Goal: Information Seeking & Learning: Learn about a topic

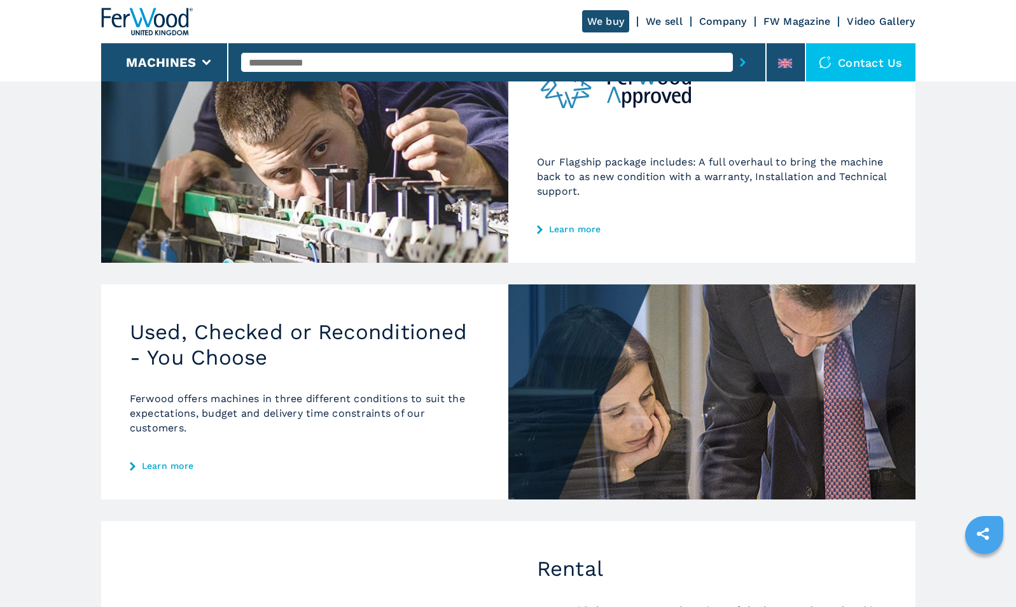
scroll to position [249, 0]
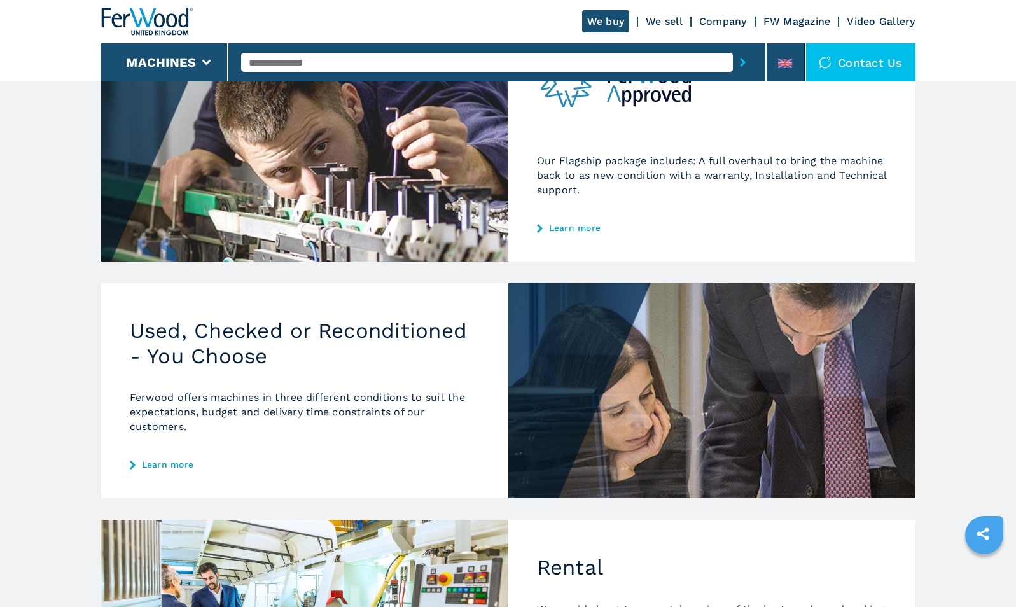
click at [183, 464] on link "Learn more" at bounding box center [305, 464] width 350 height 10
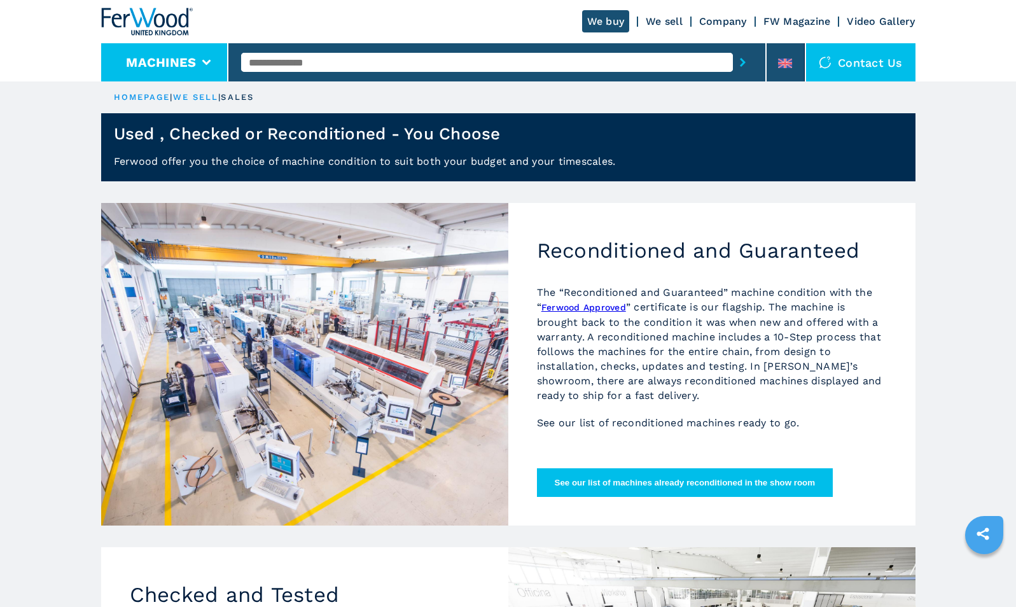
click at [183, 59] on button "Machines" at bounding box center [161, 62] width 70 height 15
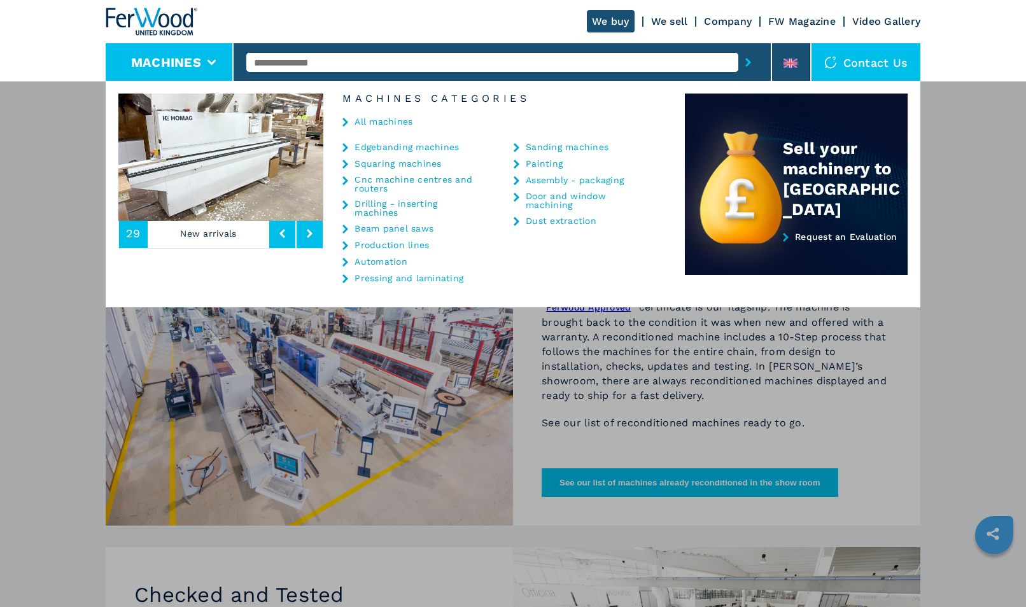
click at [372, 182] on link "Cnc machine centres and routers" at bounding box center [417, 184] width 127 height 18
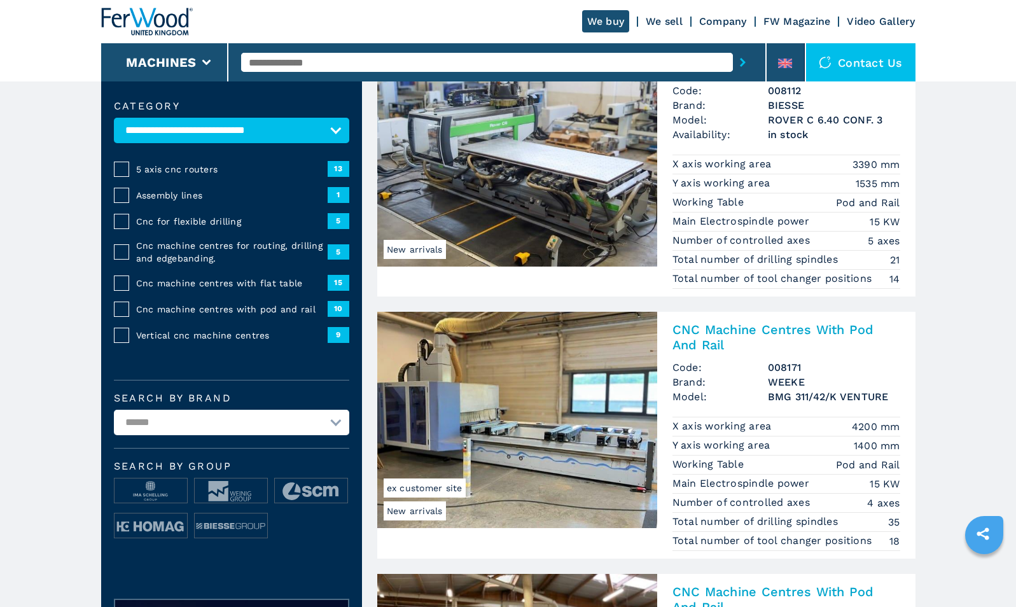
scroll to position [125, 0]
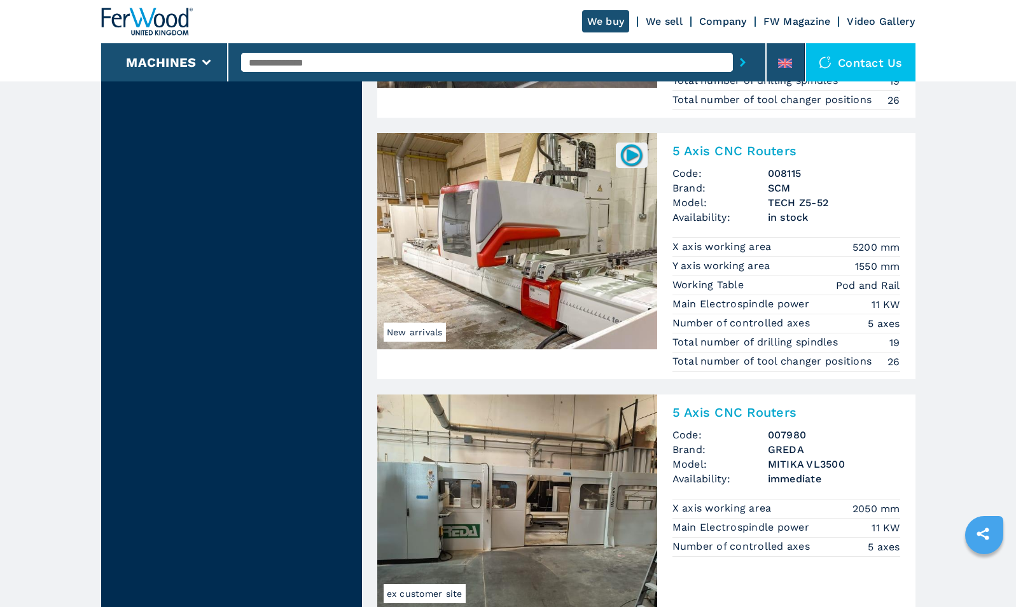
scroll to position [1662, 0]
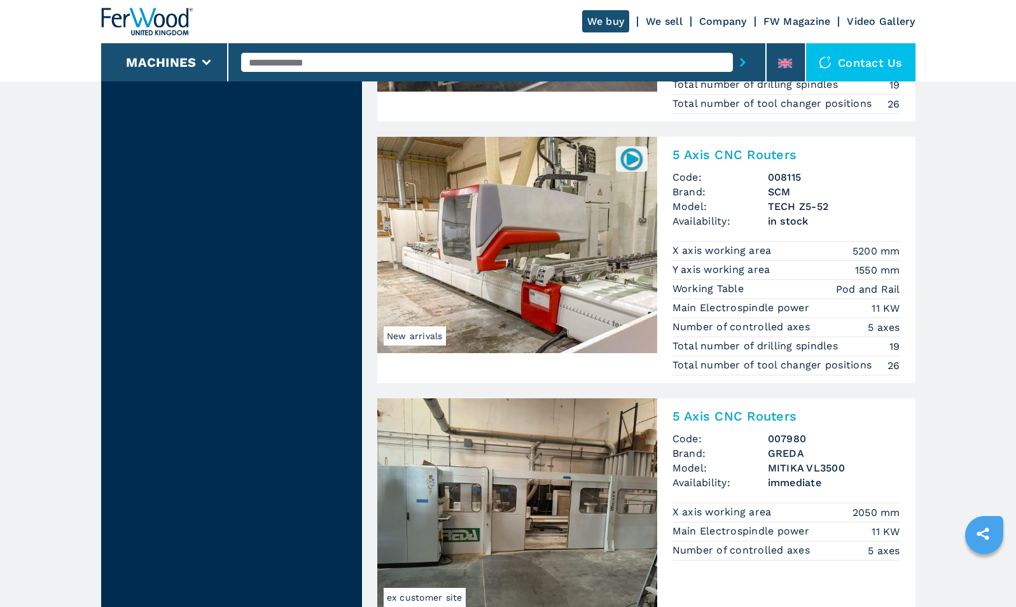
click at [565, 268] on img at bounding box center [517, 245] width 280 height 216
